Goal: Complete application form

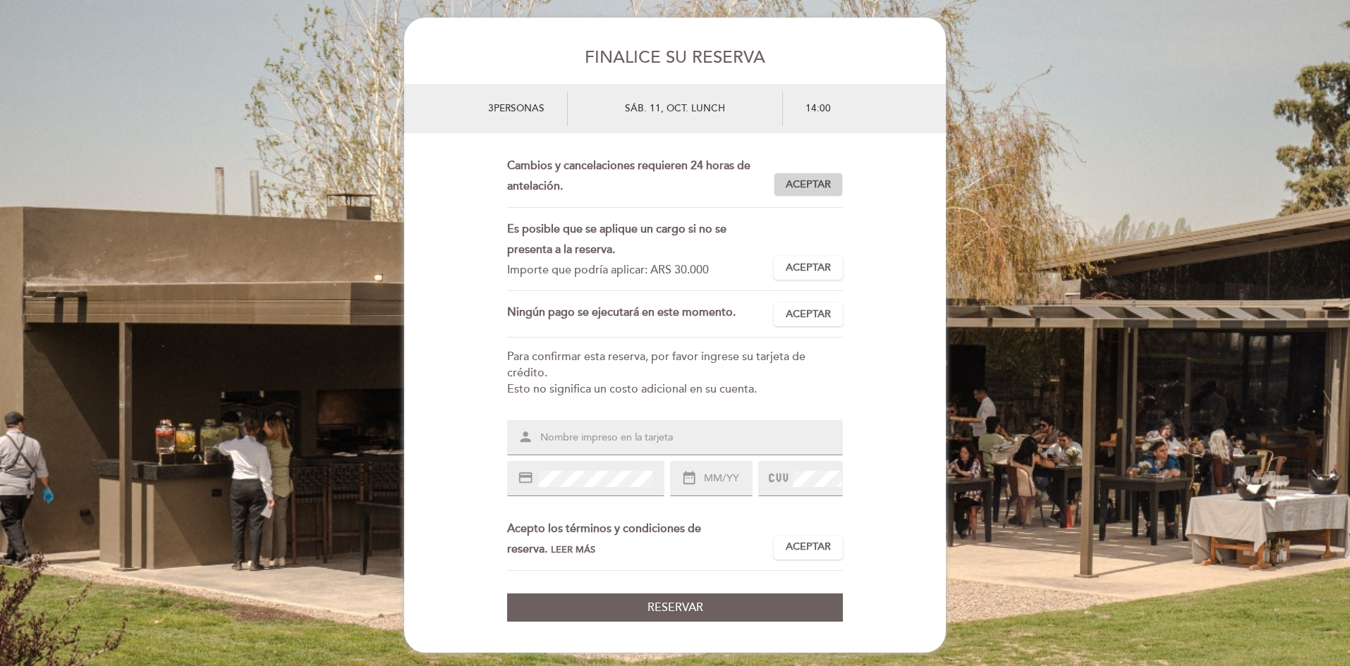
click at [822, 181] on span "Aceptar" at bounding box center [808, 185] width 45 height 15
click at [803, 262] on span "Aceptar" at bounding box center [808, 268] width 45 height 15
click at [803, 314] on span "Aceptar" at bounding box center [808, 314] width 45 height 15
click at [690, 434] on input "text" at bounding box center [692, 438] width 306 height 16
type input "c"
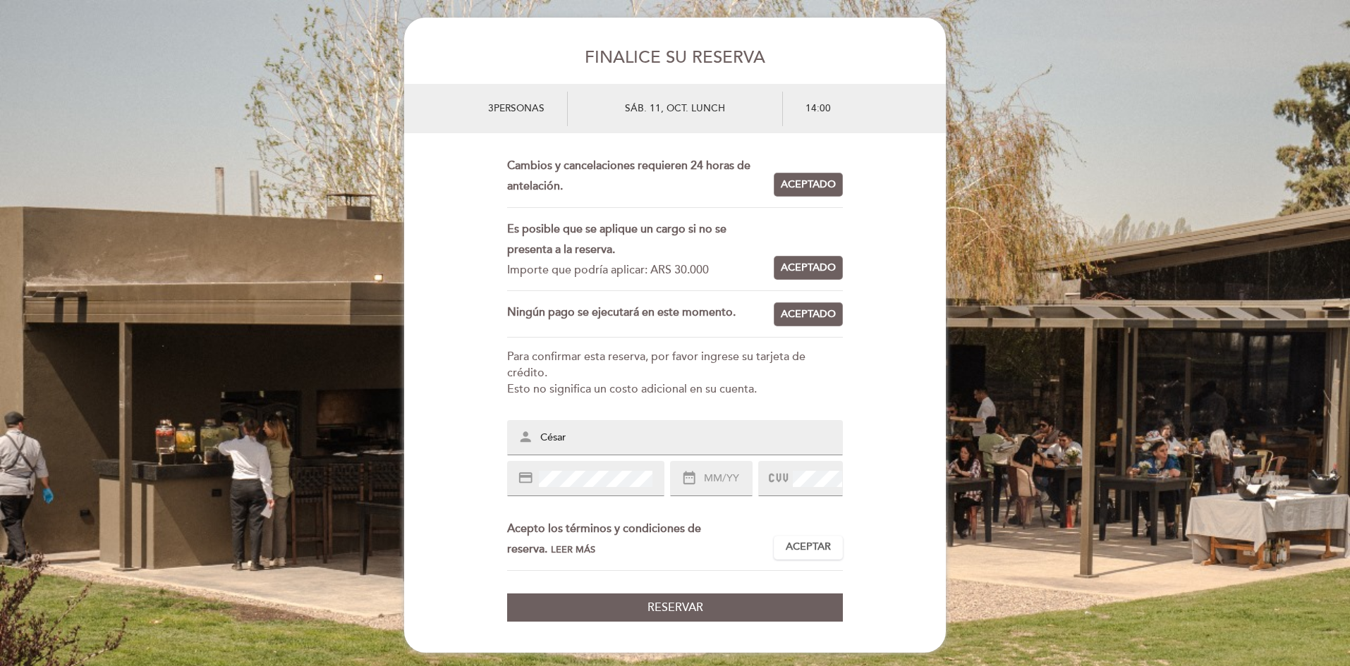
click at [591, 439] on input "César" at bounding box center [692, 438] width 306 height 16
type input "[PERSON_NAME]"
click at [720, 480] on input "text" at bounding box center [726, 479] width 49 height 16
type input "03/29"
click at [783, 476] on icon at bounding box center [778, 478] width 19 height 23
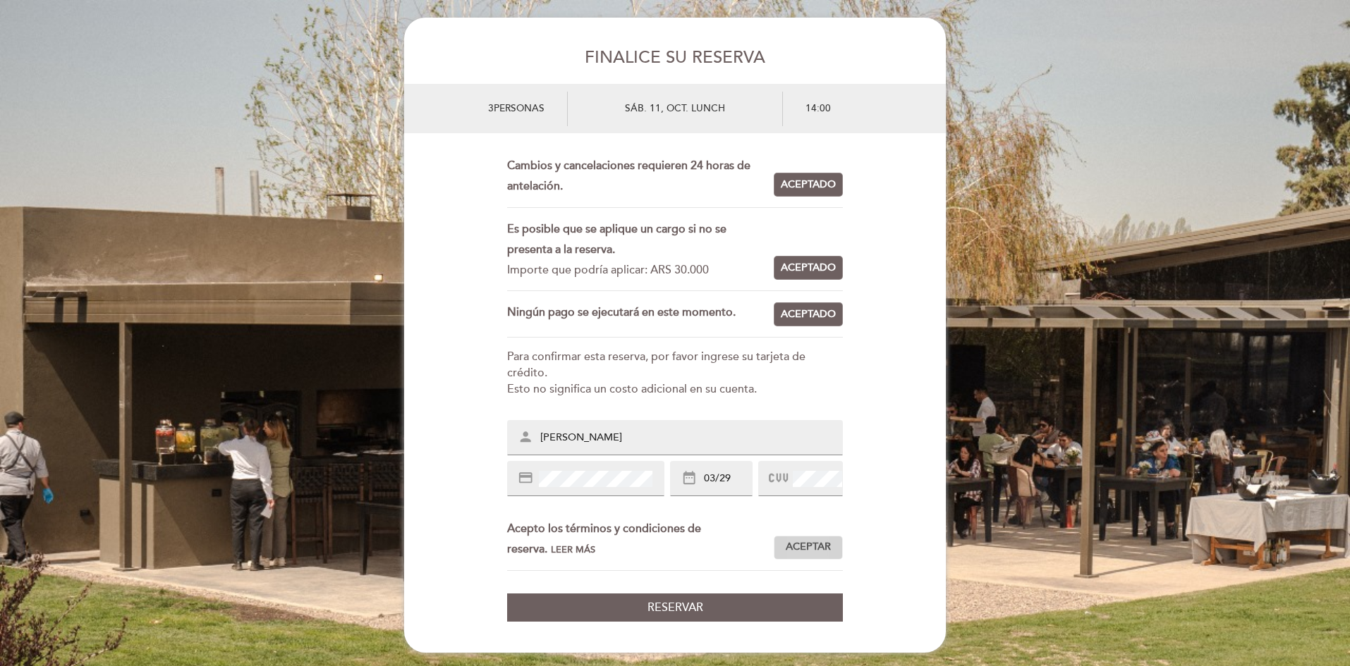
click at [818, 551] on span "Aceptar" at bounding box center [808, 547] width 45 height 15
click at [712, 611] on button "Reservar" at bounding box center [675, 608] width 336 height 29
